Goal: Information Seeking & Learning: Understand process/instructions

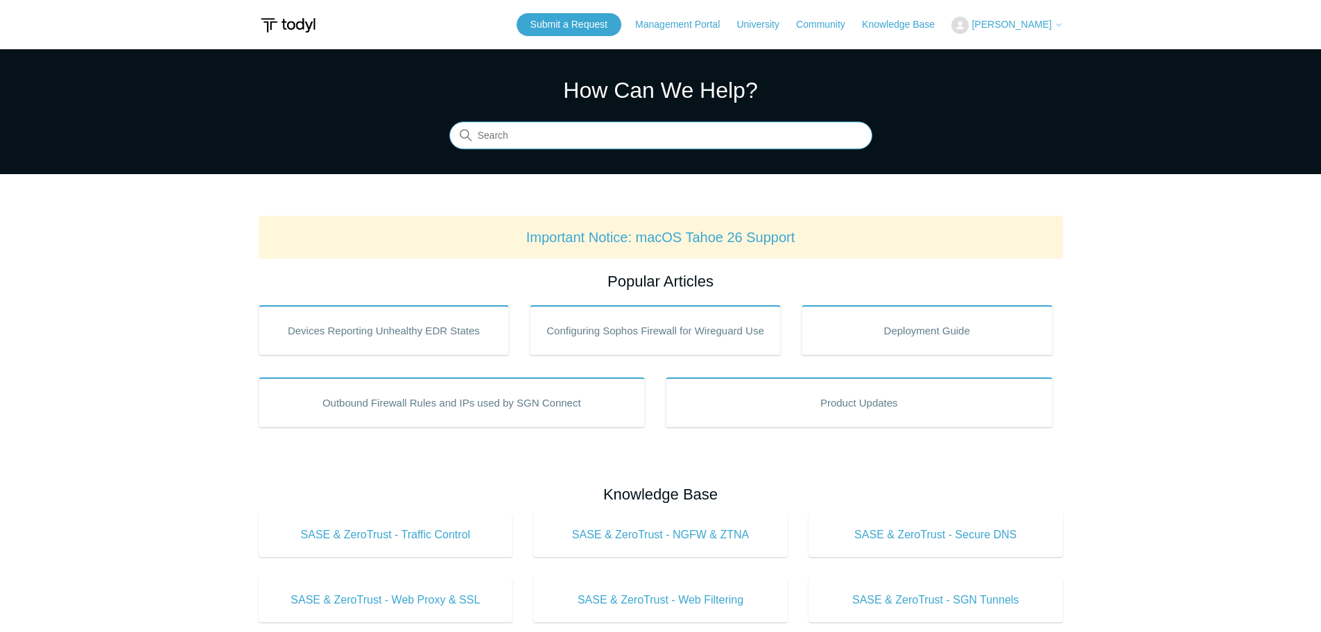
click at [578, 128] on input "Search" at bounding box center [660, 136] width 423 height 28
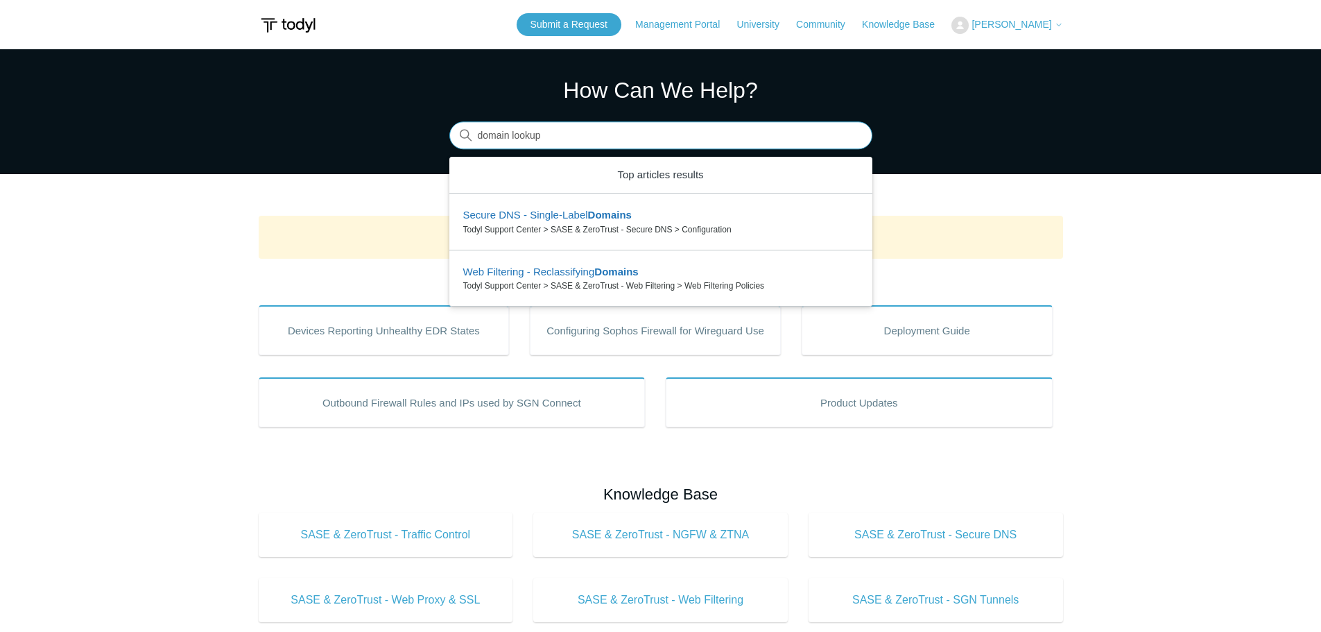
type input "domain lookup"
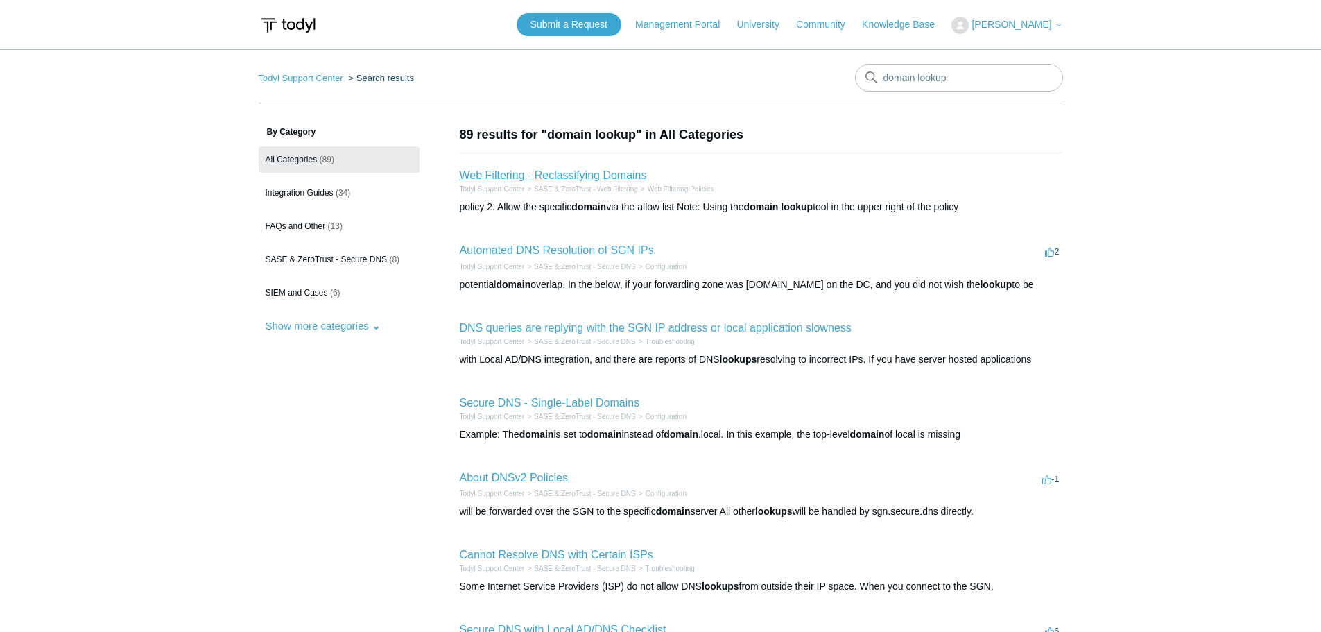
click at [604, 176] on link "Web Filtering - Reclassifying Domains" at bounding box center [553, 175] width 187 height 12
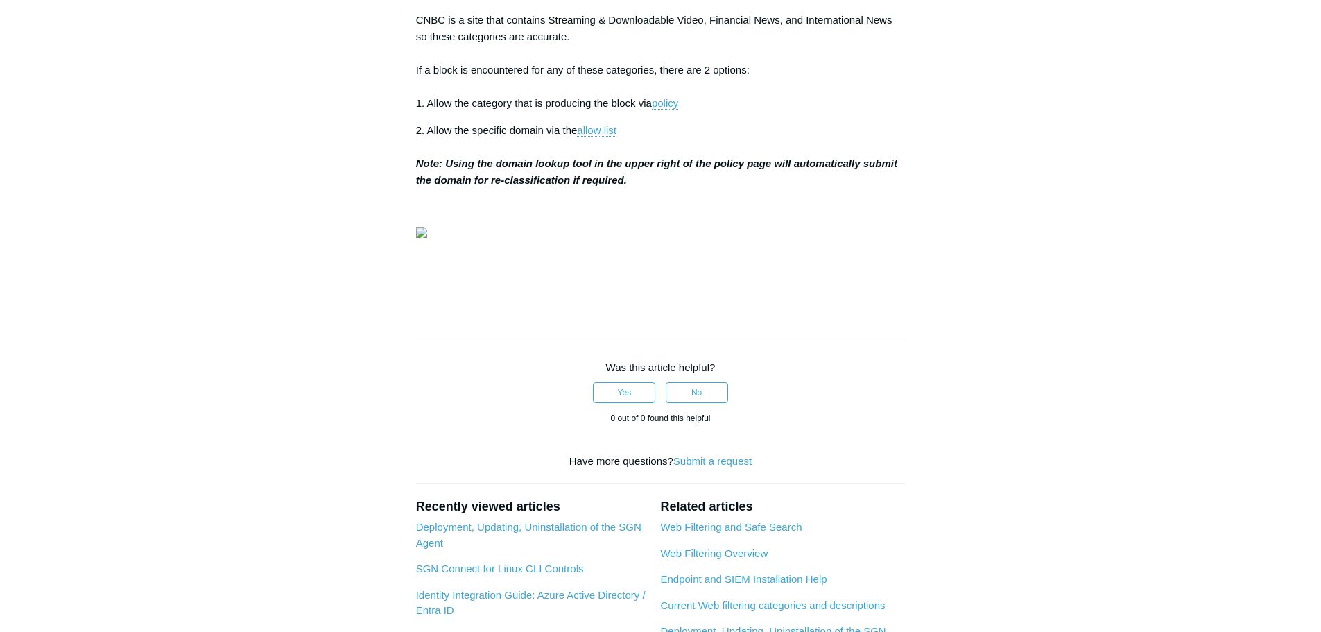
scroll to position [555, 0]
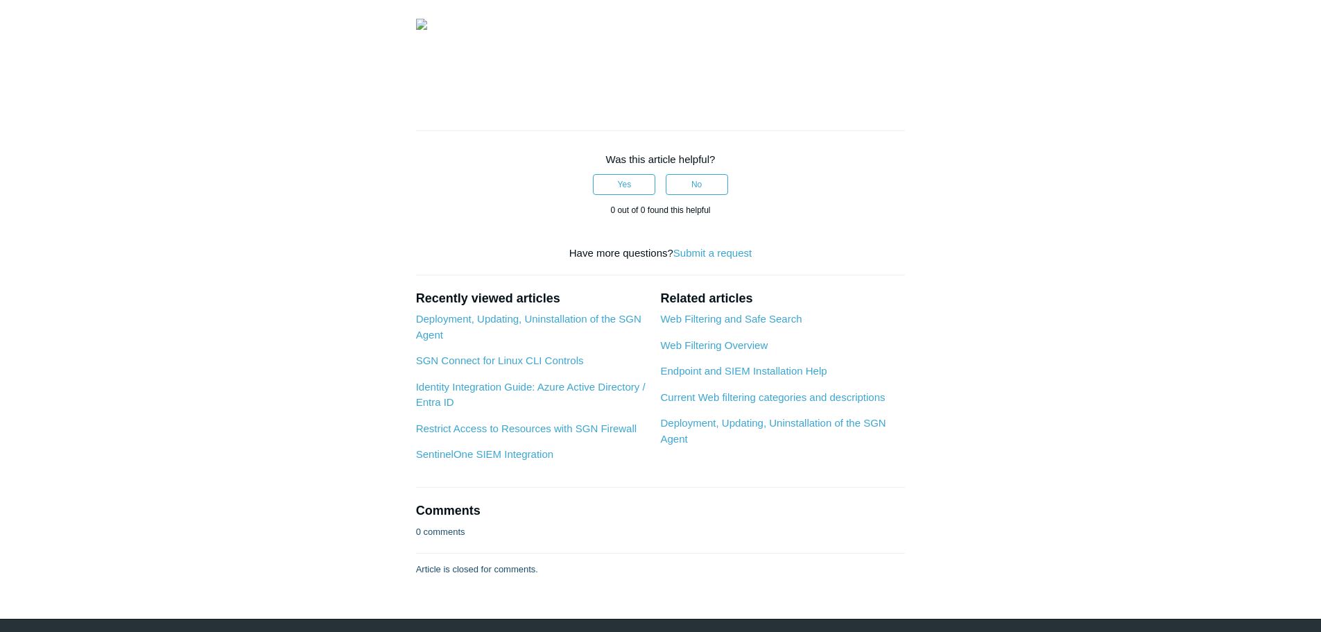
drag, startPoint x: 631, startPoint y: 103, endPoint x: 414, endPoint y: 86, distance: 217.7
click at [414, 86] on article "Web Filtering - Reclassifying Domains Follow Not yet followed by anyone Our new…" at bounding box center [660, 74] width 531 height 1006
copy strong "Note: Using the domain lookup tool in the upper right of the policy page will a…"
